Goal: Check status: Check status

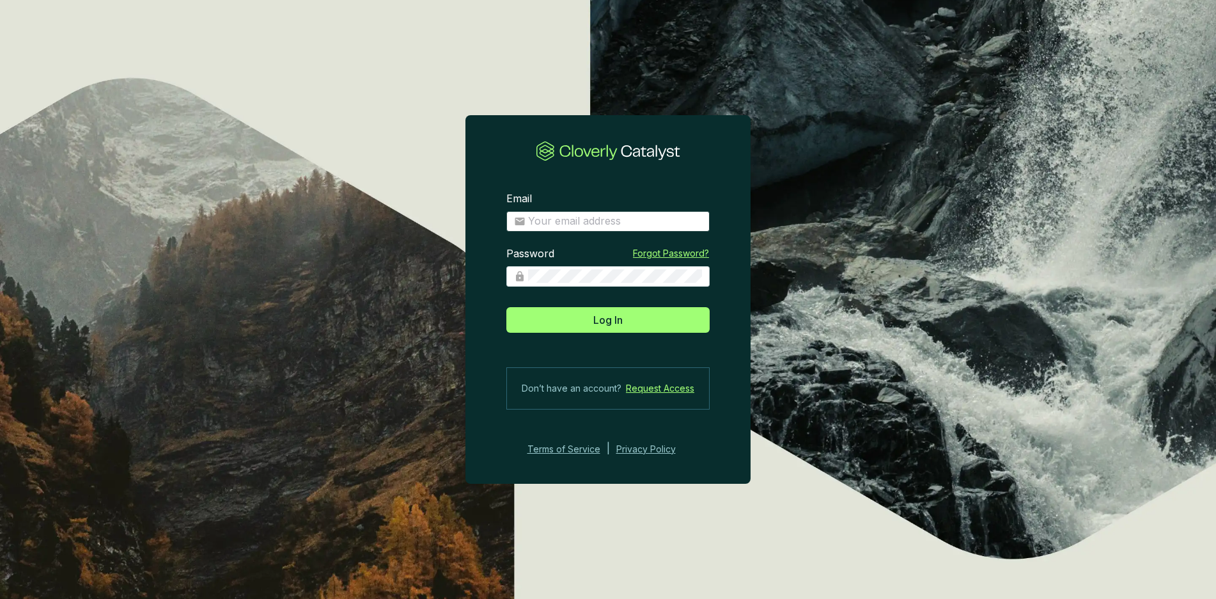
drag, startPoint x: 533, startPoint y: 205, endPoint x: 544, endPoint y: 211, distance: 12.6
click at [533, 205] on div "Email" at bounding box center [607, 212] width 203 height 40
click at [544, 215] on input "Email" at bounding box center [615, 221] width 174 height 14
type input "diana@bioforestal.mx"
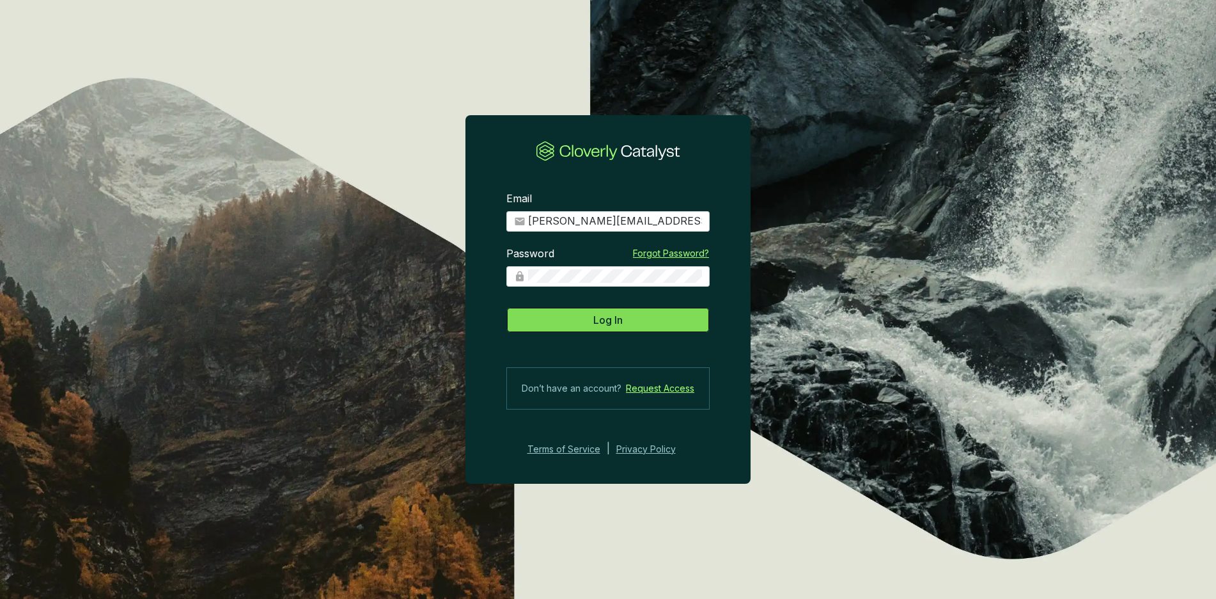
click at [647, 315] on button "Log In" at bounding box center [607, 320] width 203 height 26
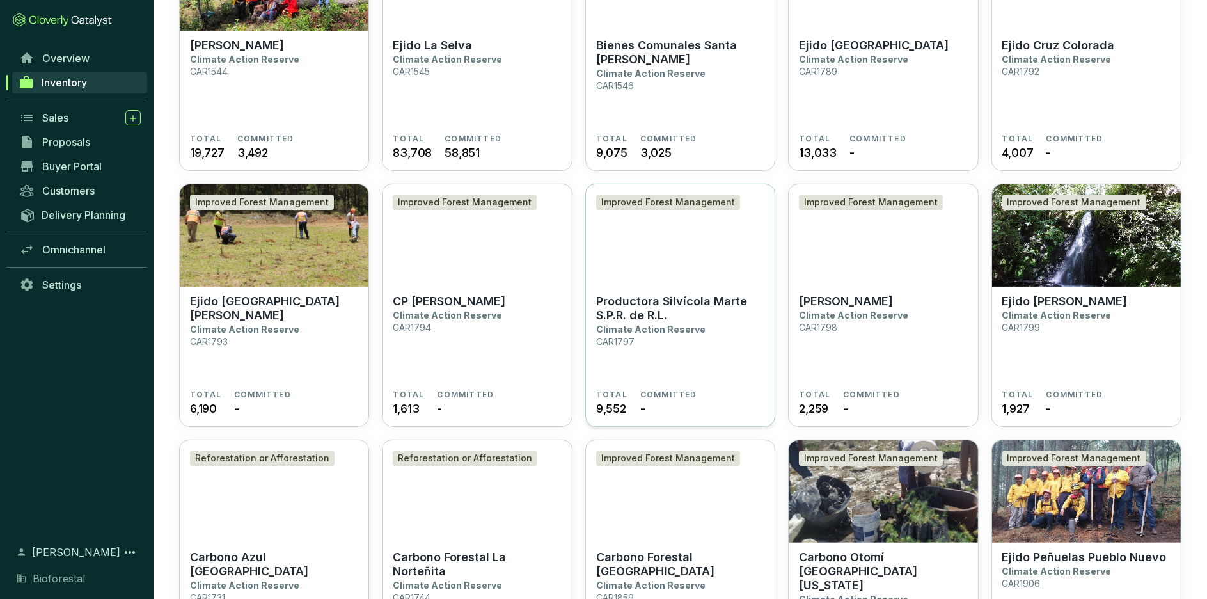
scroll to position [639, 0]
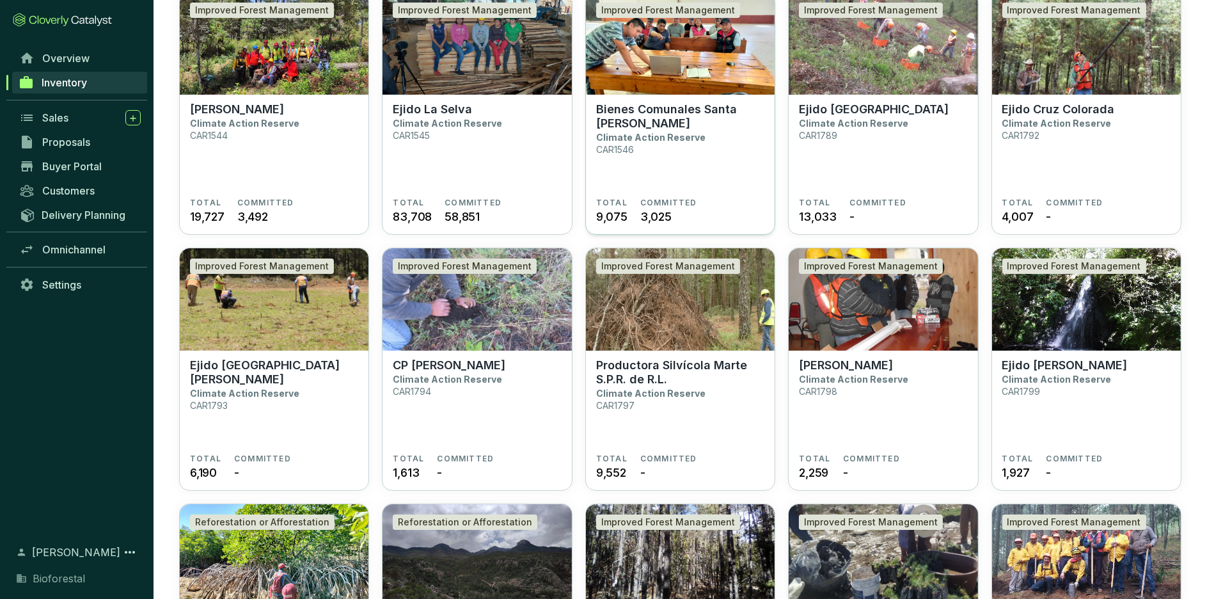
click at [751, 200] on section "TOTAL 9,075 COMMITTED 3,025" at bounding box center [680, 211] width 168 height 27
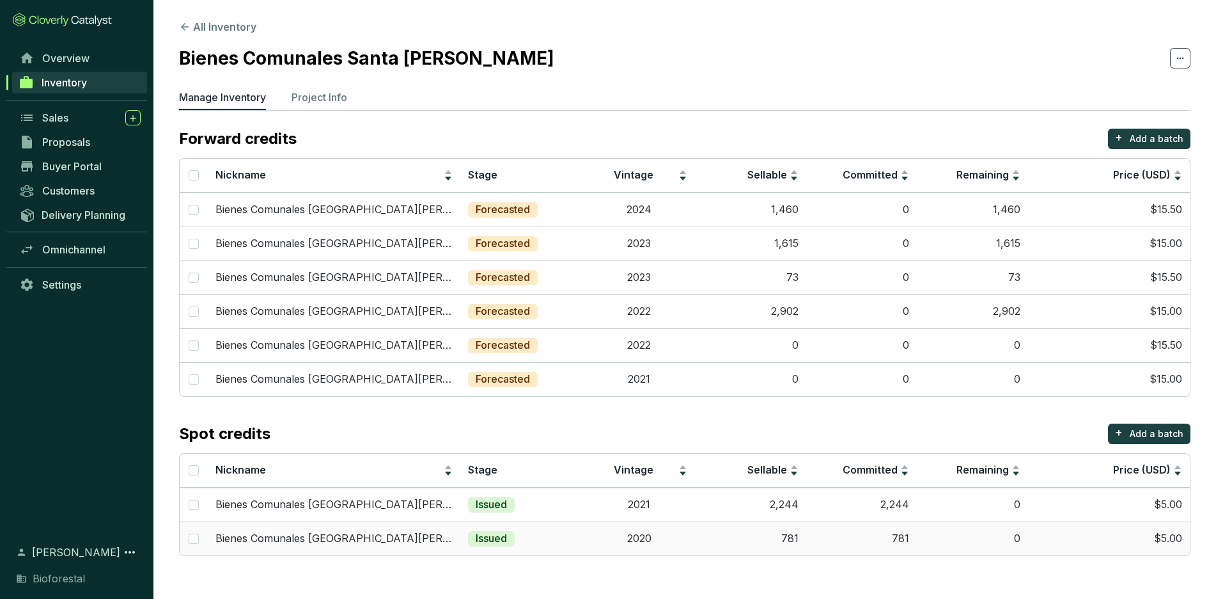
click at [811, 545] on td "781" at bounding box center [861, 538] width 111 height 34
